Goal: Task Accomplishment & Management: Manage account settings

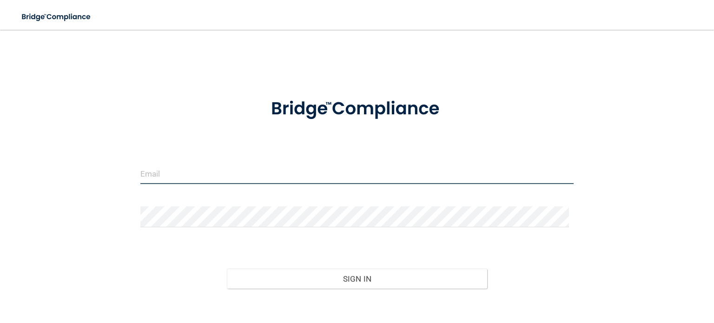
click at [213, 175] on input "email" at bounding box center [356, 173] width 433 height 21
type input "[EMAIL_ADDRESS][DOMAIN_NAME]"
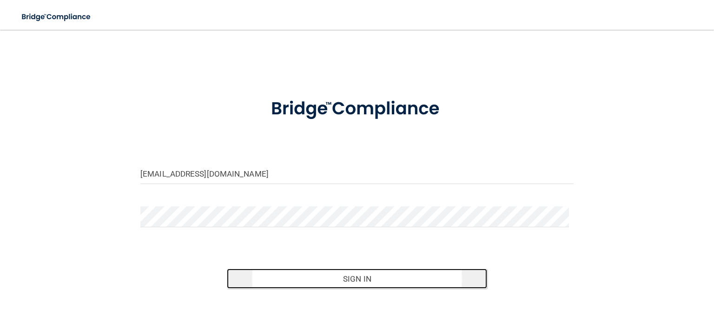
click at [348, 279] on button "Sign In" at bounding box center [357, 279] width 260 height 20
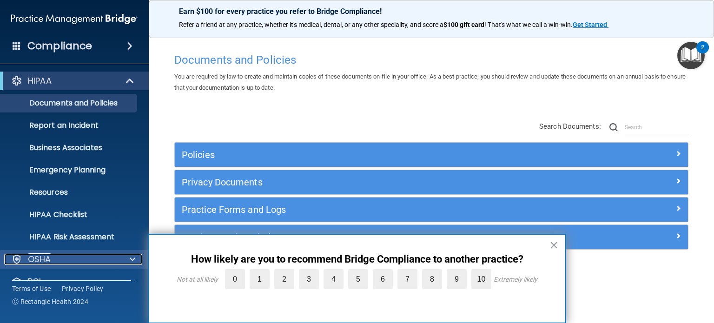
click at [134, 260] on span at bounding box center [133, 259] width 6 height 11
click at [134, 259] on span at bounding box center [133, 259] width 6 height 11
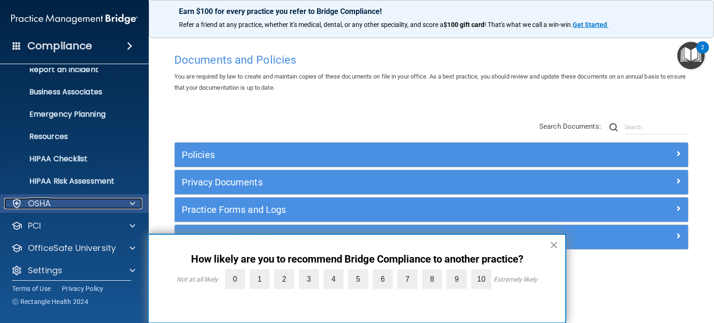
scroll to position [62, 0]
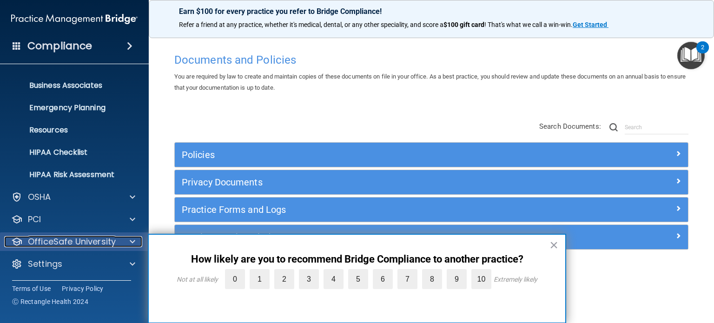
click at [97, 241] on p "OfficeSafe University" at bounding box center [72, 241] width 88 height 11
click at [130, 242] on span at bounding box center [133, 241] width 6 height 11
click at [130, 243] on span at bounding box center [133, 241] width 6 height 11
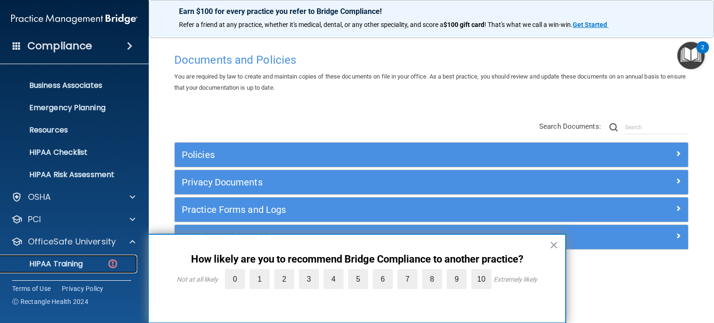
click at [68, 264] on p "HIPAA Training" at bounding box center [44, 263] width 77 height 9
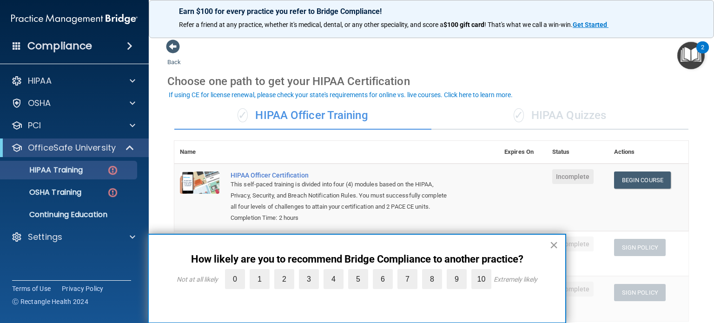
click at [554, 243] on button "×" at bounding box center [553, 244] width 9 height 15
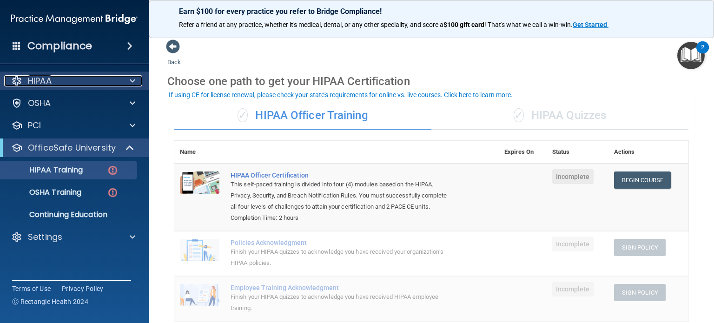
click at [44, 82] on p "HIPAA" at bounding box center [40, 80] width 24 height 11
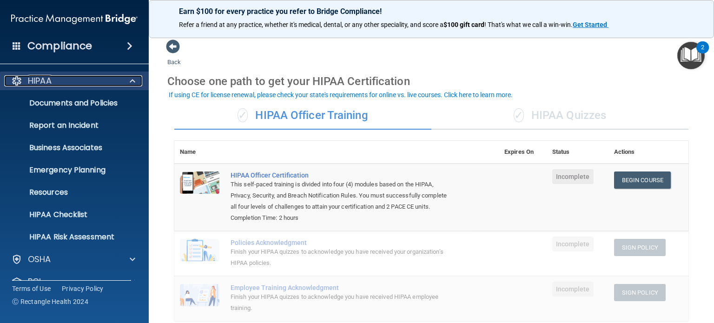
click at [63, 83] on div "HIPAA" at bounding box center [61, 80] width 115 height 11
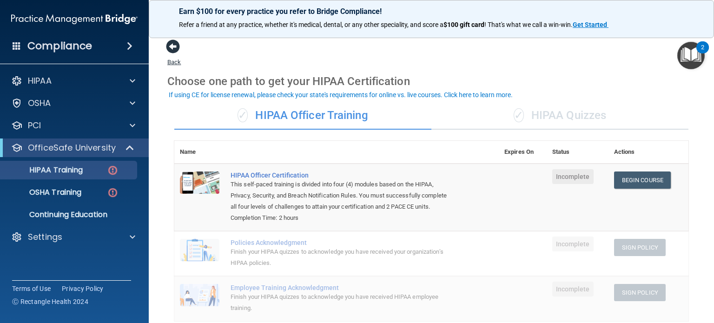
click at [173, 50] on span at bounding box center [173, 47] width 14 height 14
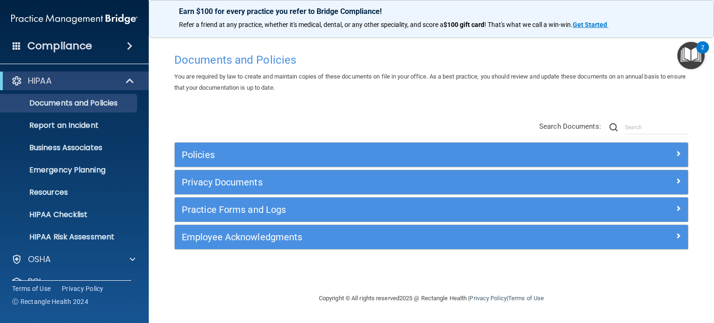
click at [79, 50] on h4 "Compliance" at bounding box center [59, 46] width 65 height 13
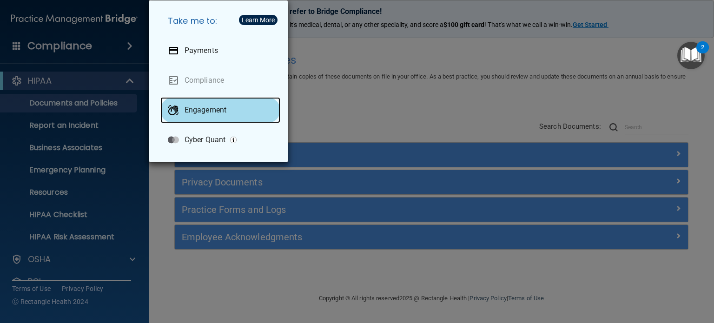
click at [206, 110] on p "Engagement" at bounding box center [205, 109] width 42 height 9
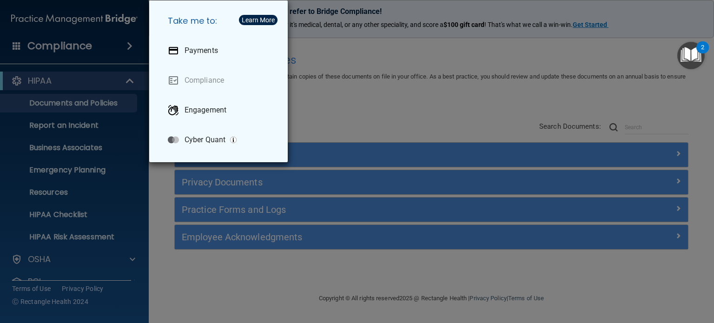
click at [137, 57] on div "Take me to: Payments Compliance Engagement Cyber Quant" at bounding box center [357, 161] width 714 height 323
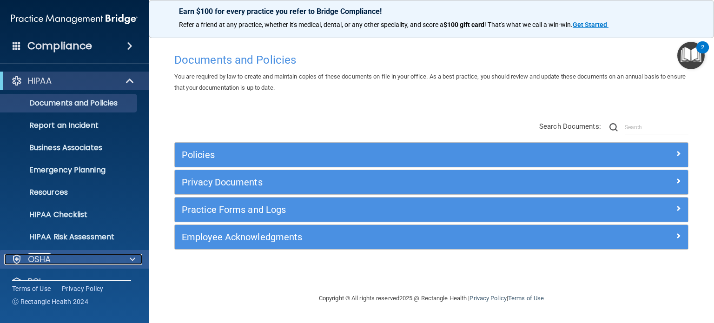
click at [134, 258] on span at bounding box center [133, 259] width 6 height 11
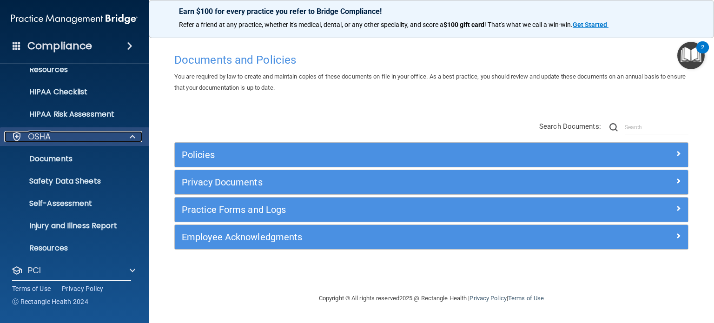
scroll to position [174, 0]
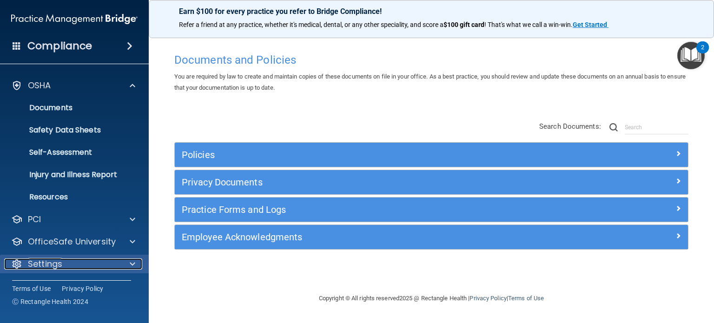
click at [58, 267] on p "Settings" at bounding box center [45, 263] width 34 height 11
click at [132, 264] on span at bounding box center [133, 263] width 6 height 11
click at [41, 263] on p "Settings" at bounding box center [45, 263] width 34 height 11
click at [18, 262] on div at bounding box center [16, 263] width 11 height 11
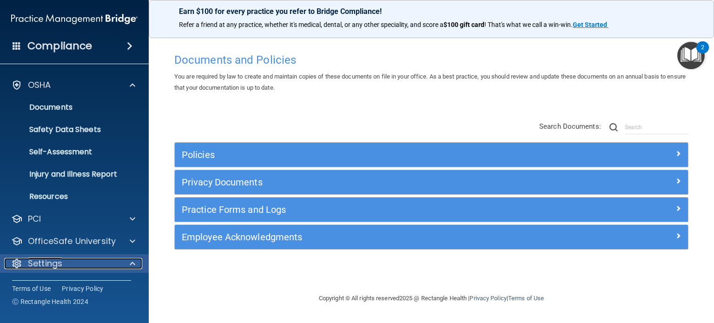
click at [133, 263] on span at bounding box center [133, 263] width 6 height 11
click at [19, 263] on div at bounding box center [16, 263] width 11 height 11
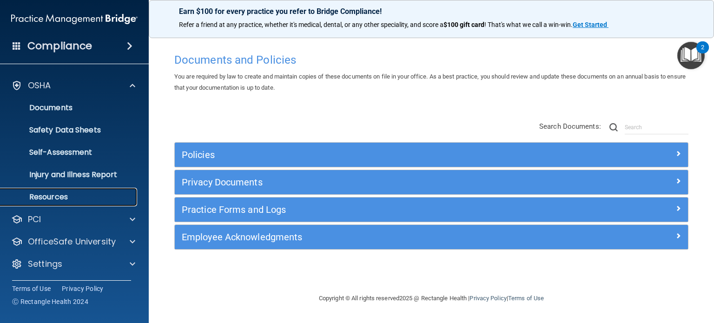
click at [62, 195] on p "Resources" at bounding box center [69, 196] width 127 height 9
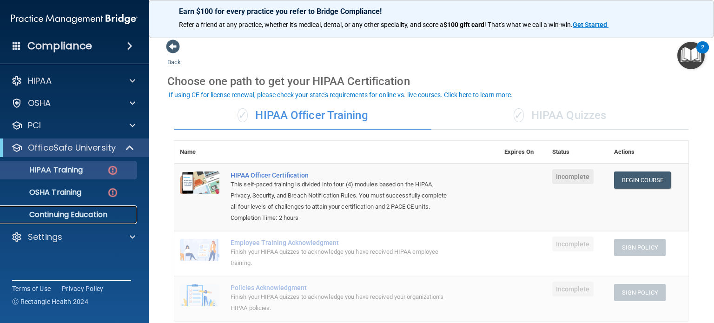
click at [54, 215] on p "Continuing Education" at bounding box center [69, 214] width 127 height 9
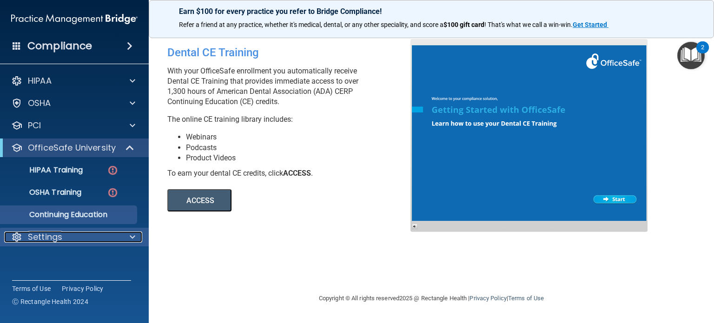
click at [52, 236] on p "Settings" at bounding box center [45, 236] width 34 height 11
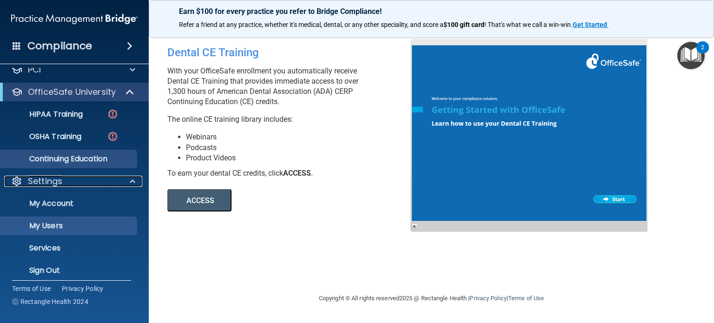
scroll to position [62, 0]
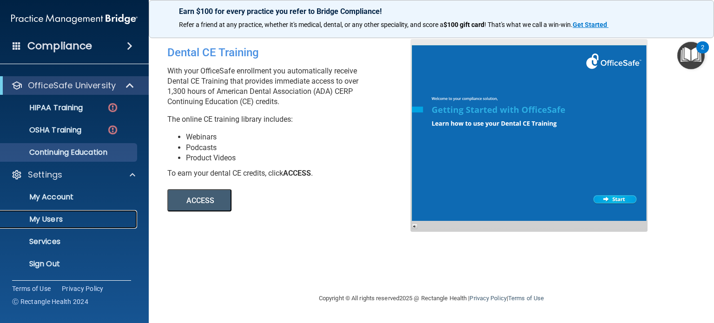
click at [43, 219] on p "My Users" at bounding box center [69, 219] width 127 height 9
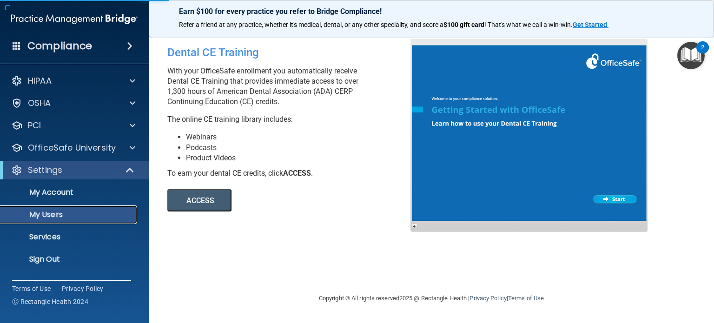
click at [43, 219] on p "My Users" at bounding box center [69, 214] width 127 height 9
select select "20"
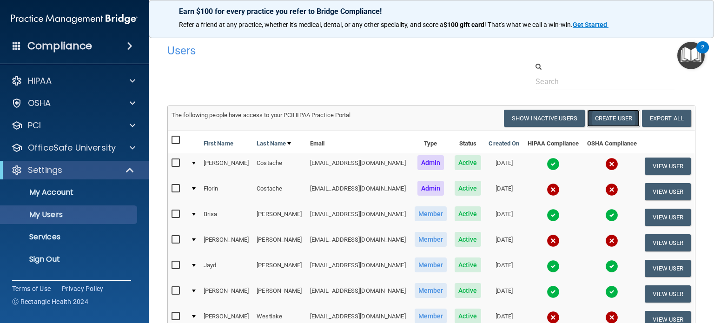
click at [611, 117] on button "Create User" at bounding box center [613, 118] width 53 height 17
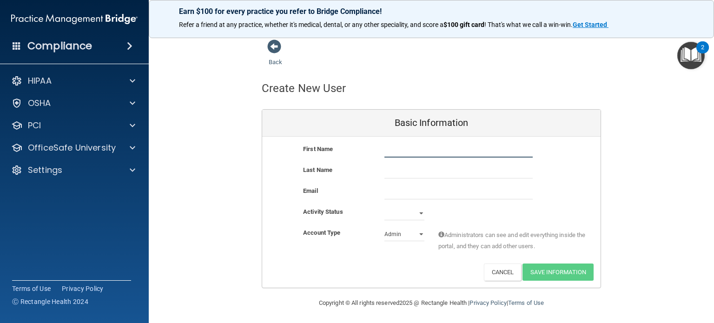
click at [422, 146] on input "text" at bounding box center [458, 151] width 148 height 14
type input "[PERSON_NAME]"
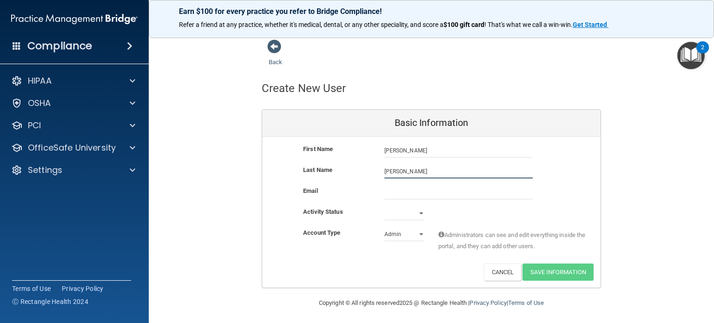
type input "[PERSON_NAME]"
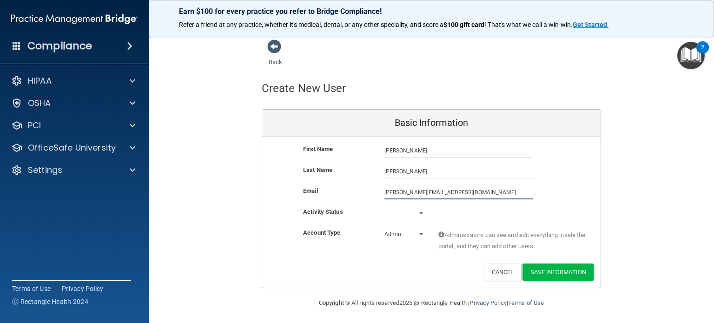
type input "[PERSON_NAME][EMAIL_ADDRESS][DOMAIN_NAME]"
click at [416, 211] on select "Active Inactive" at bounding box center [404, 213] width 40 height 14
select select "active"
click at [384, 206] on select "Active Inactive" at bounding box center [404, 213] width 40 height 14
click at [416, 233] on select "Admin Member" at bounding box center [404, 234] width 40 height 14
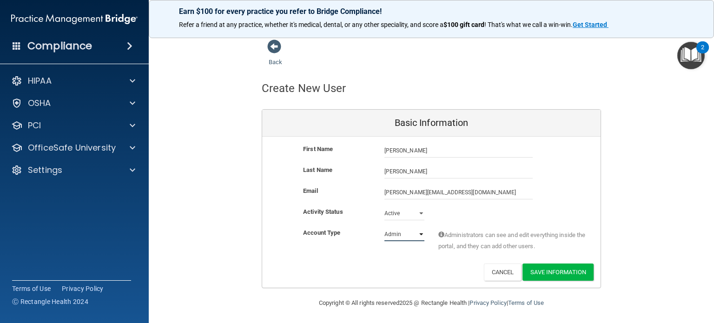
select select "practice_member"
click at [384, 227] on select "Admin Member" at bounding box center [404, 234] width 40 height 14
click at [550, 272] on button "Save Information" at bounding box center [557, 272] width 71 height 17
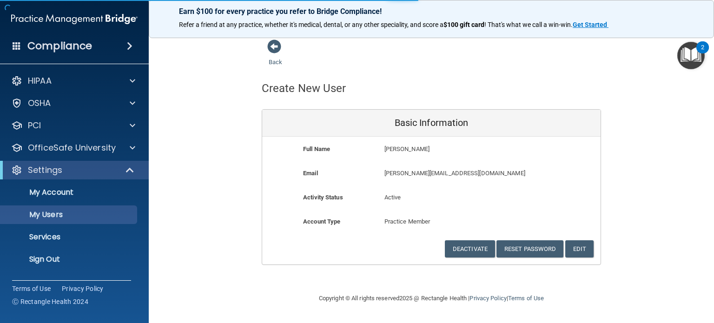
select select "20"
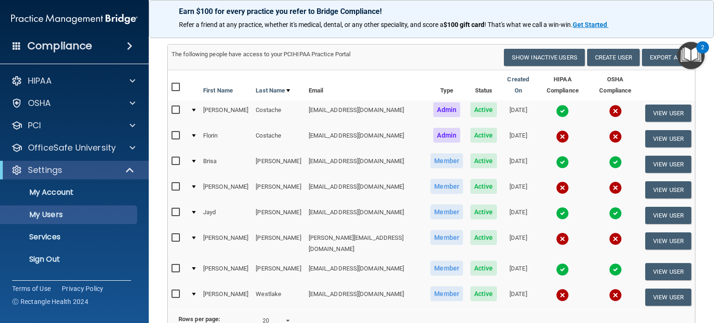
scroll to position [98, 0]
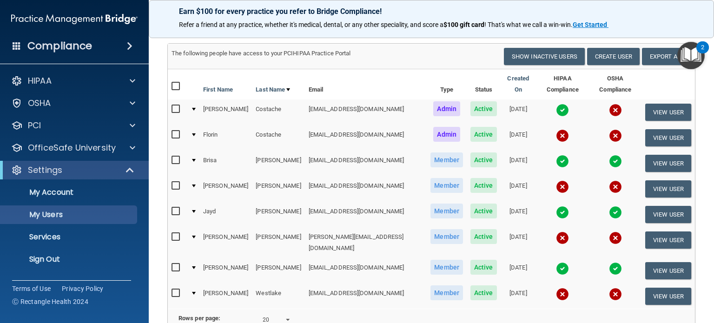
click at [178, 233] on input "checkbox" at bounding box center [176, 236] width 11 height 7
checkbox input "true"
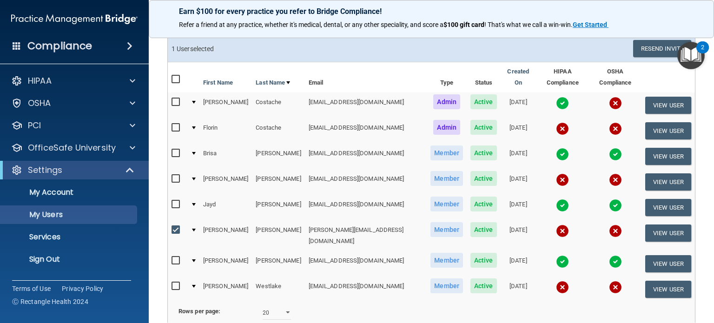
scroll to position [75, 0]
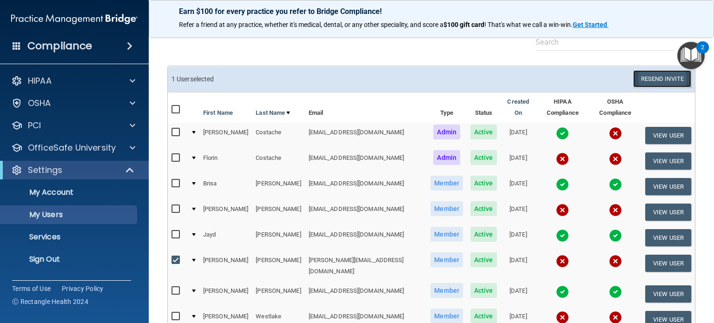
click at [654, 79] on button "Resend Invite" at bounding box center [662, 78] width 58 height 17
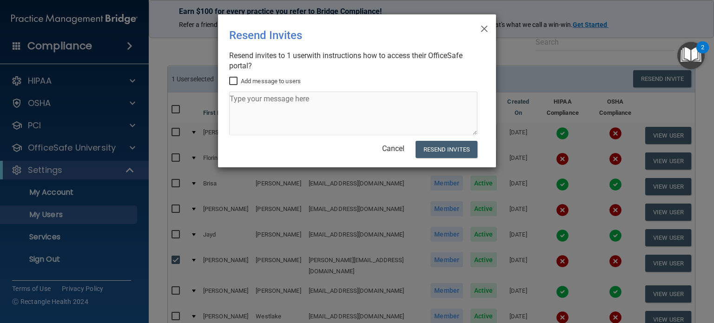
click at [232, 80] on input "Add message to users" at bounding box center [234, 81] width 11 height 7
checkbox input "true"
click at [274, 113] on textarea at bounding box center [353, 114] width 248 height 44
type textarea "H"
type textarea "Do HIPAA 1st then do OSHA [PERSON_NAME]"
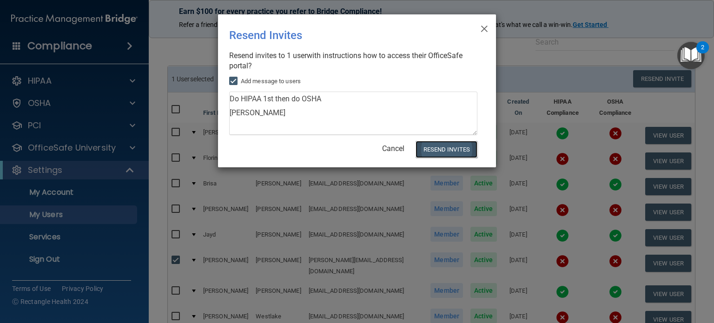
click at [436, 152] on button "Resend Invites" at bounding box center [446, 149] width 62 height 17
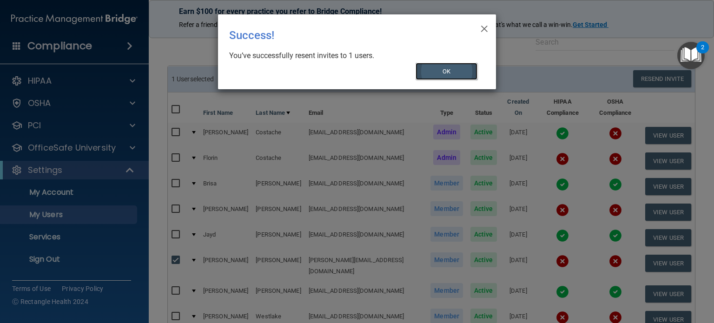
click at [450, 76] on button "OK" at bounding box center [446, 71] width 62 height 17
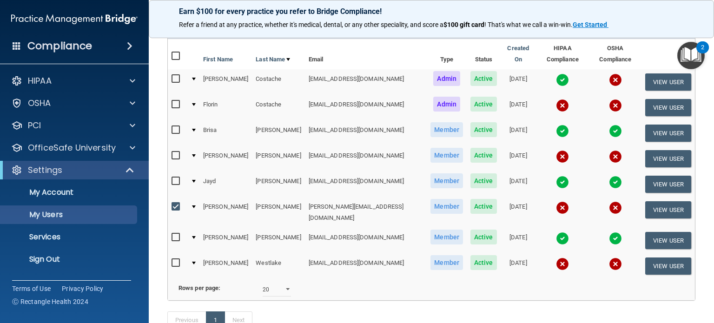
scroll to position [110, 0]
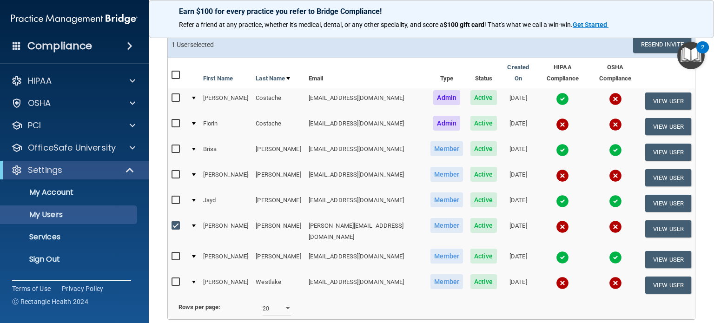
click at [175, 222] on input "checkbox" at bounding box center [176, 225] width 11 height 7
checkbox input "false"
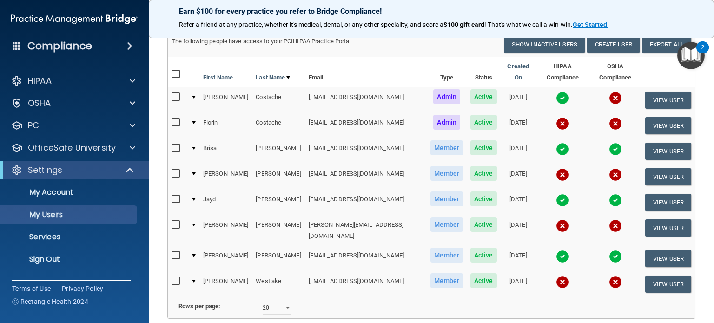
click at [175, 170] on input "checkbox" at bounding box center [176, 173] width 11 height 7
checkbox input "true"
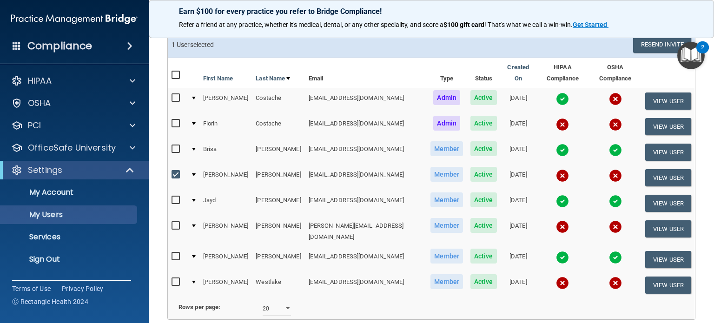
click at [178, 278] on input "checkbox" at bounding box center [176, 281] width 11 height 7
checkbox input "true"
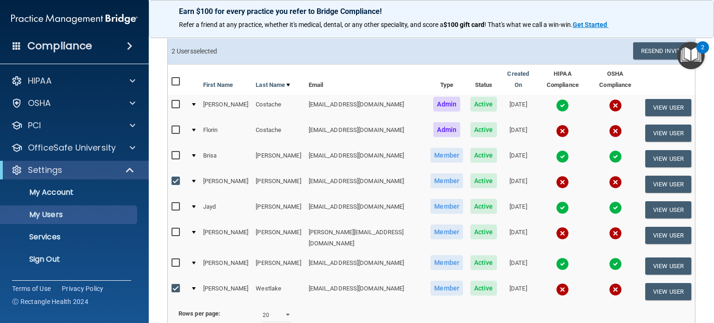
scroll to position [84, 0]
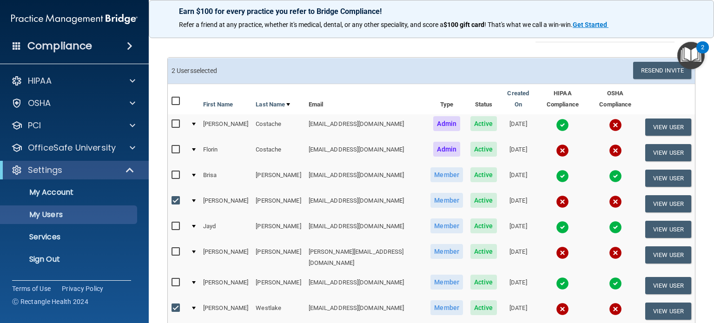
click at [176, 120] on input "checkbox" at bounding box center [176, 123] width 11 height 7
checkbox input "true"
click at [175, 146] on input "checkbox" at bounding box center [176, 149] width 11 height 7
checkbox input "true"
click at [652, 68] on button "Resend Invite" at bounding box center [662, 70] width 58 height 17
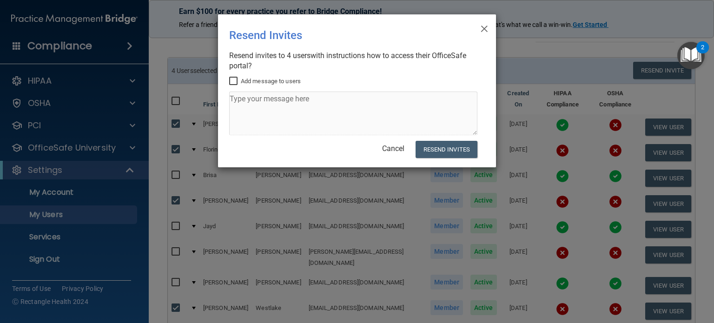
click at [235, 81] on input "Add message to users" at bounding box center [234, 81] width 11 height 7
click at [232, 78] on input "Add message to users" at bounding box center [234, 81] width 11 height 7
checkbox input "false"
click at [448, 151] on button "Resend Invites" at bounding box center [446, 149] width 62 height 17
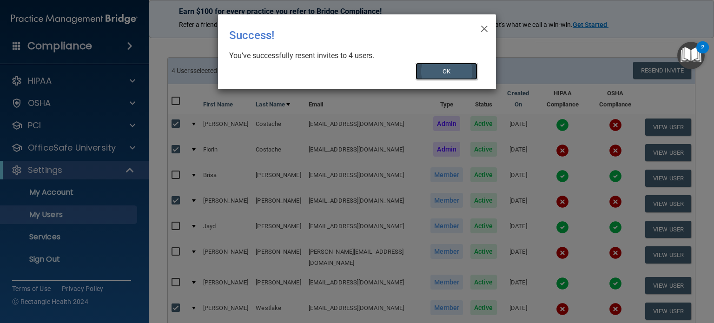
click at [452, 71] on button "OK" at bounding box center [446, 71] width 62 height 17
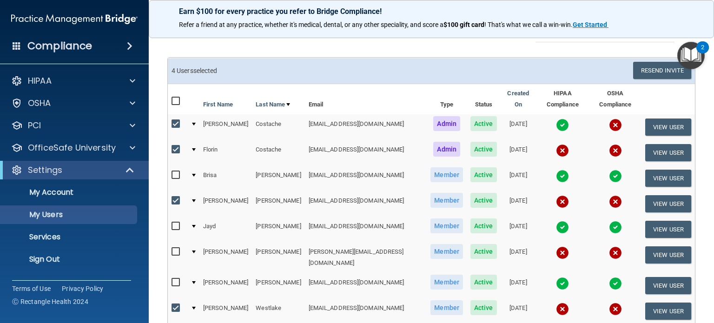
drag, startPoint x: 177, startPoint y: 112, endPoint x: 174, endPoint y: 136, distance: 24.3
click at [176, 120] on input "checkbox" at bounding box center [176, 123] width 11 height 7
checkbox input "false"
drag, startPoint x: 174, startPoint y: 139, endPoint x: 175, endPoint y: 178, distance: 39.0
click at [174, 146] on input "checkbox" at bounding box center [176, 149] width 11 height 7
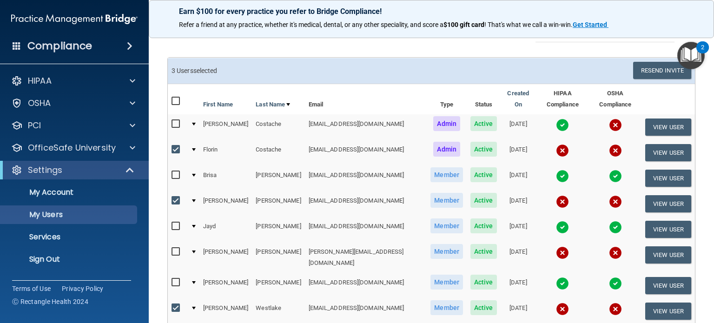
checkbox input "false"
click at [175, 197] on input "checkbox" at bounding box center [176, 200] width 11 height 7
checkbox input "false"
click at [174, 304] on input "checkbox" at bounding box center [176, 307] width 11 height 7
checkbox input "false"
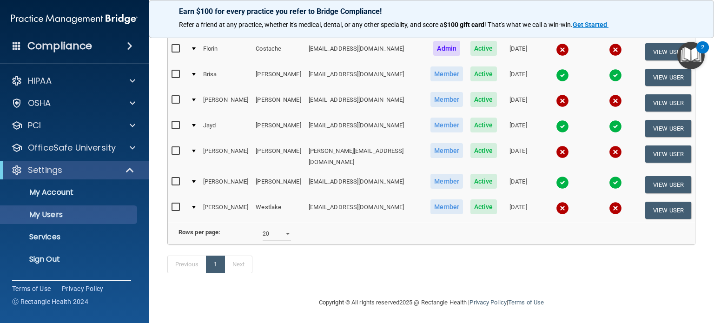
scroll to position [0, 0]
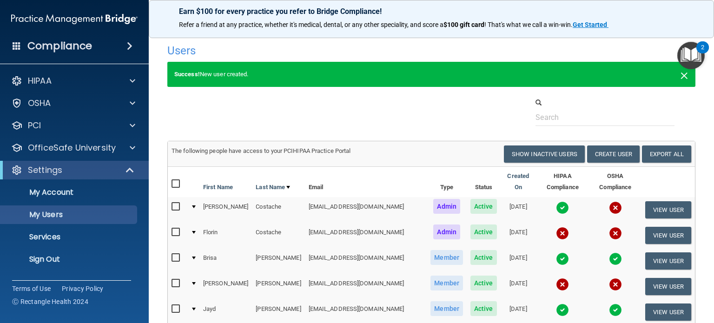
click at [680, 78] on span "×" at bounding box center [684, 74] width 8 height 19
select select "20"
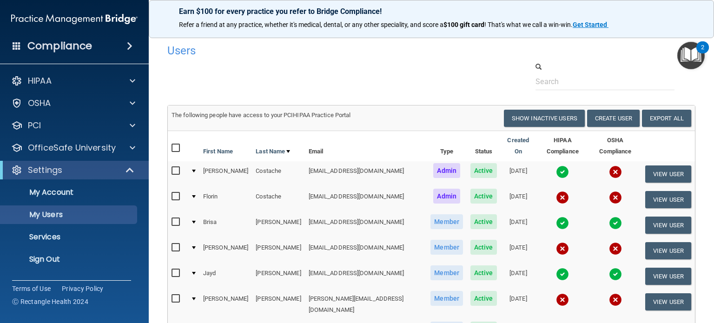
click at [702, 50] on div "2" at bounding box center [702, 53] width 3 height 12
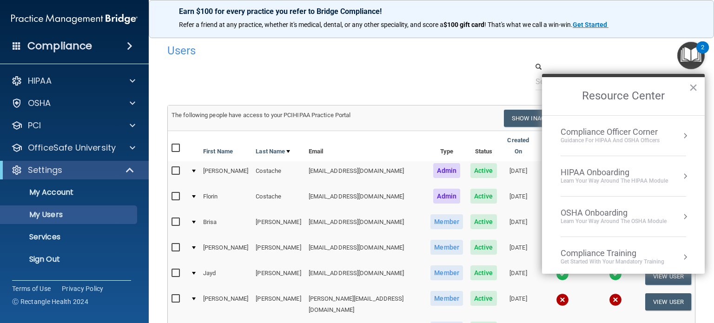
click at [629, 59] on div "Users" at bounding box center [431, 50] width 542 height 23
click at [315, 84] on div at bounding box center [431, 76] width 542 height 28
click at [47, 256] on p "Sign Out" at bounding box center [69, 259] width 127 height 9
